Goal: Check status: Check status

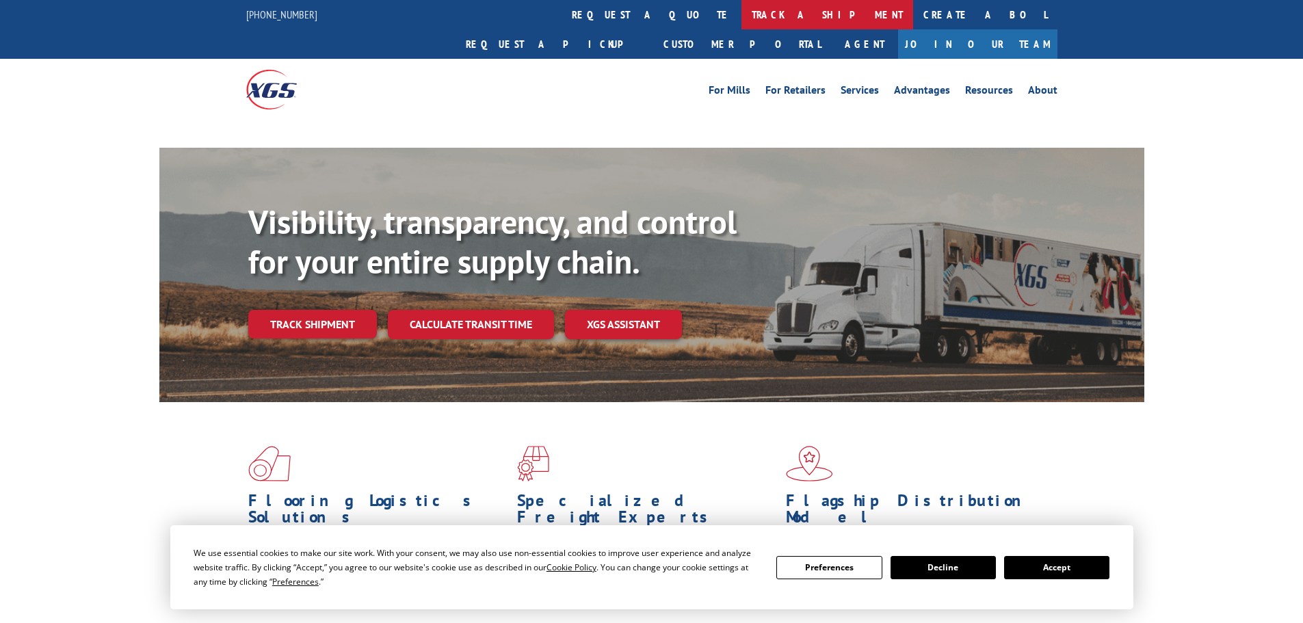
click at [742, 16] on link "track a shipment" at bounding box center [828, 14] width 172 height 29
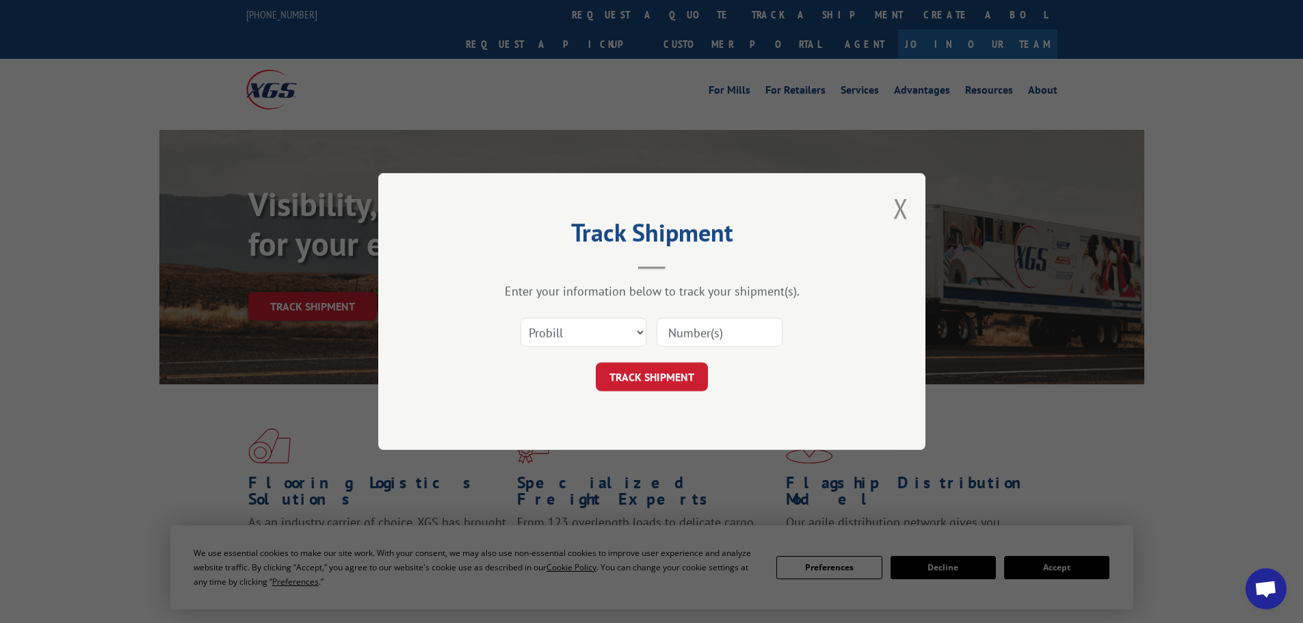
click at [570, 328] on select "Select category... Probill BOL PO" at bounding box center [584, 332] width 126 height 29
select select "bol"
click at [521, 318] on select "Select category... Probill BOL PO" at bounding box center [584, 332] width 126 height 29
click at [696, 335] on input at bounding box center [720, 332] width 126 height 29
click at [679, 330] on input at bounding box center [720, 332] width 126 height 29
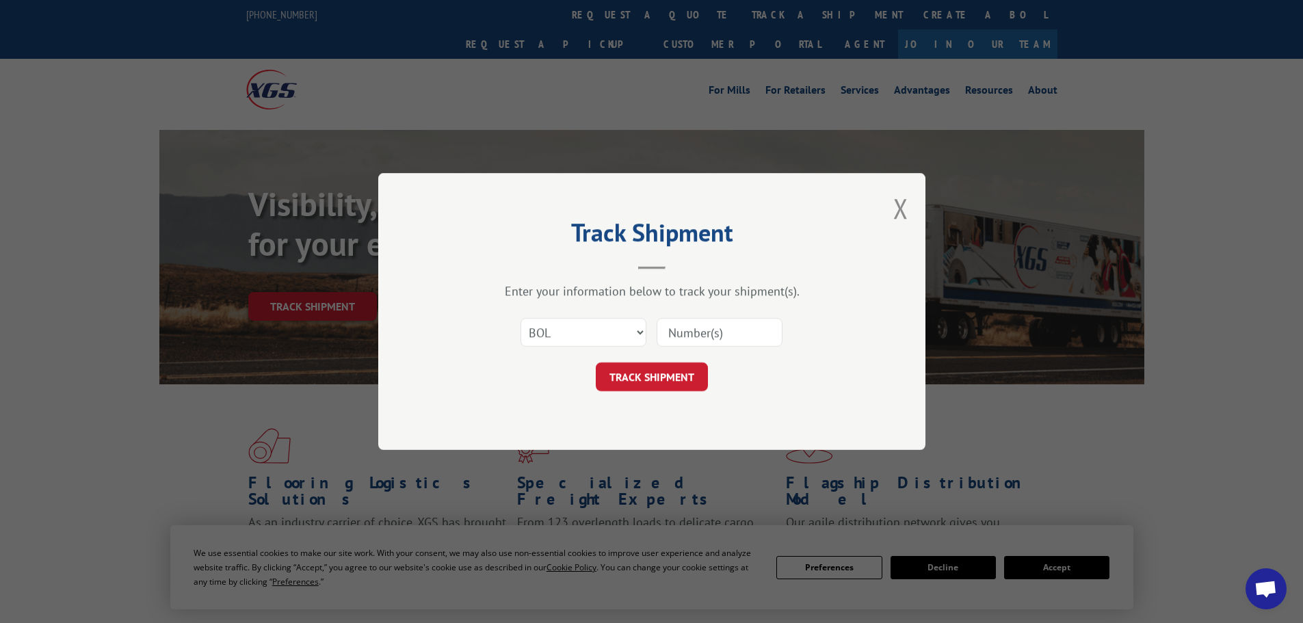
paste input "6049911"
type input "6049911"
click at [642, 378] on button "TRACK SHIPMENT" at bounding box center [652, 377] width 112 height 29
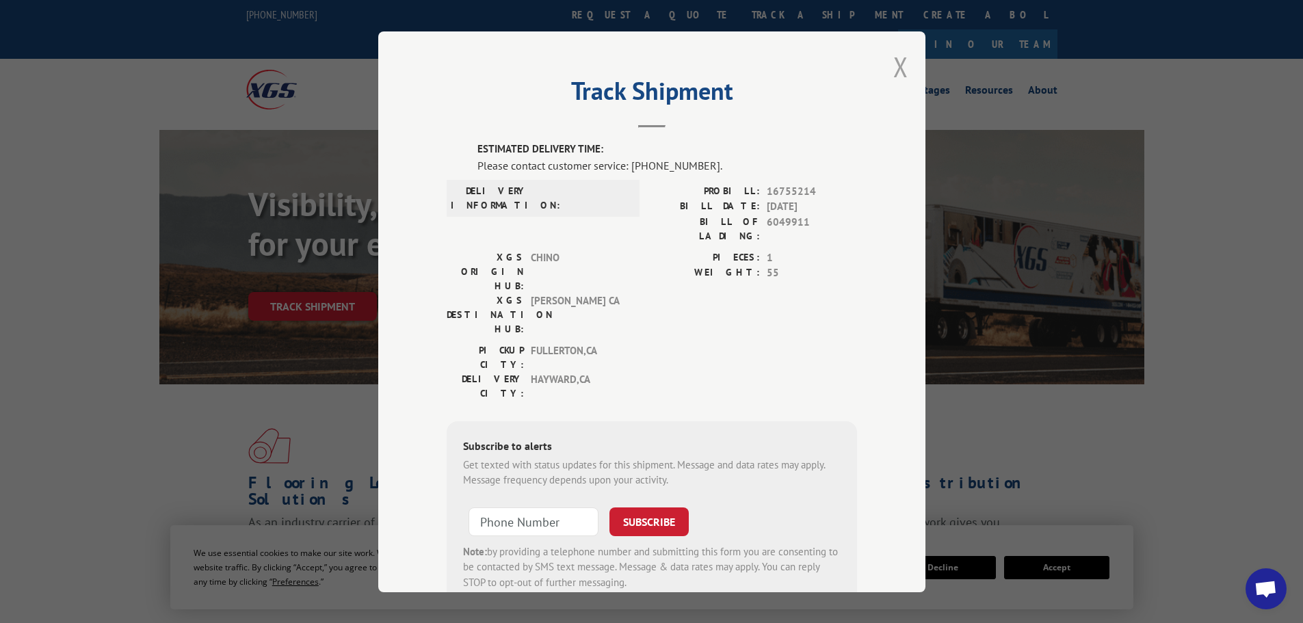
click at [899, 63] on button "Close modal" at bounding box center [901, 67] width 15 height 36
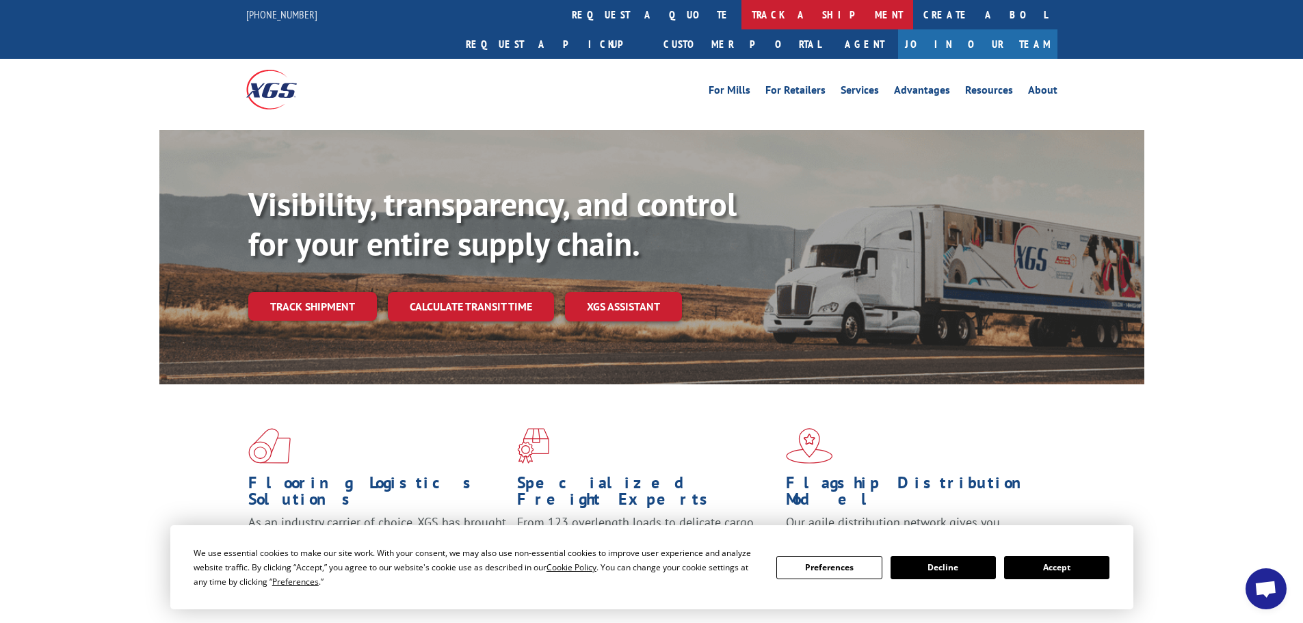
click at [742, 12] on link "track a shipment" at bounding box center [828, 14] width 172 height 29
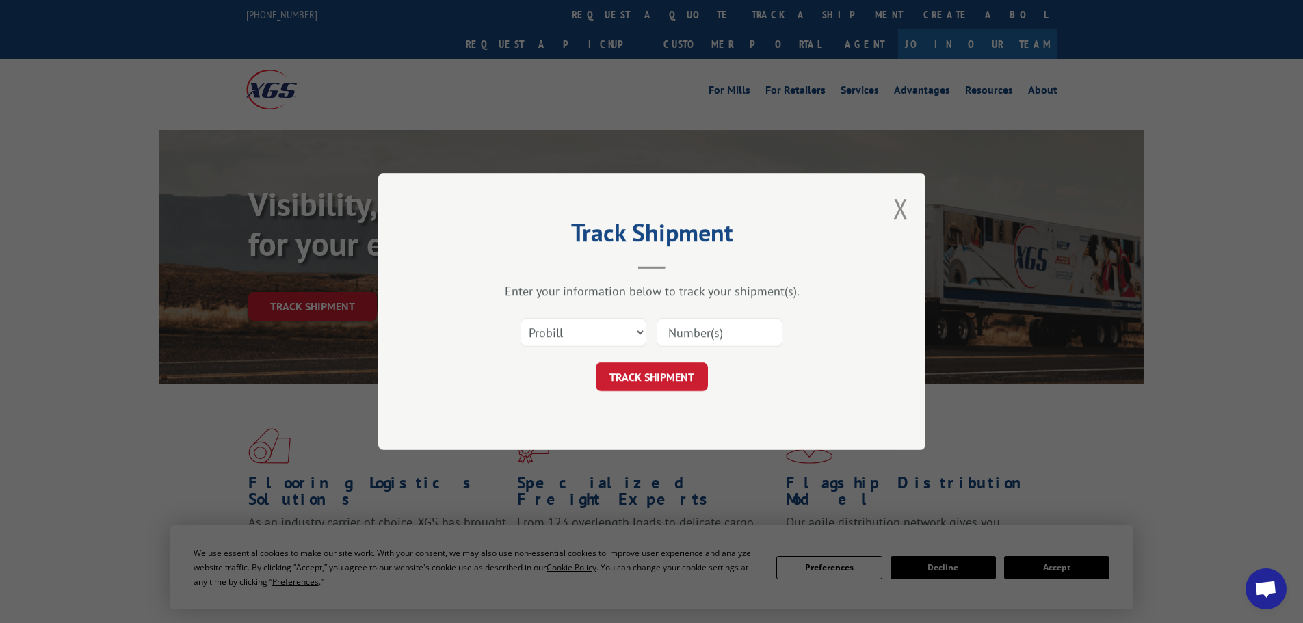
click at [677, 329] on input at bounding box center [720, 332] width 126 height 29
paste input "16755214"
type input "16755214"
click at [660, 375] on button "TRACK SHIPMENT" at bounding box center [652, 377] width 112 height 29
